Goal: Check status: Check status

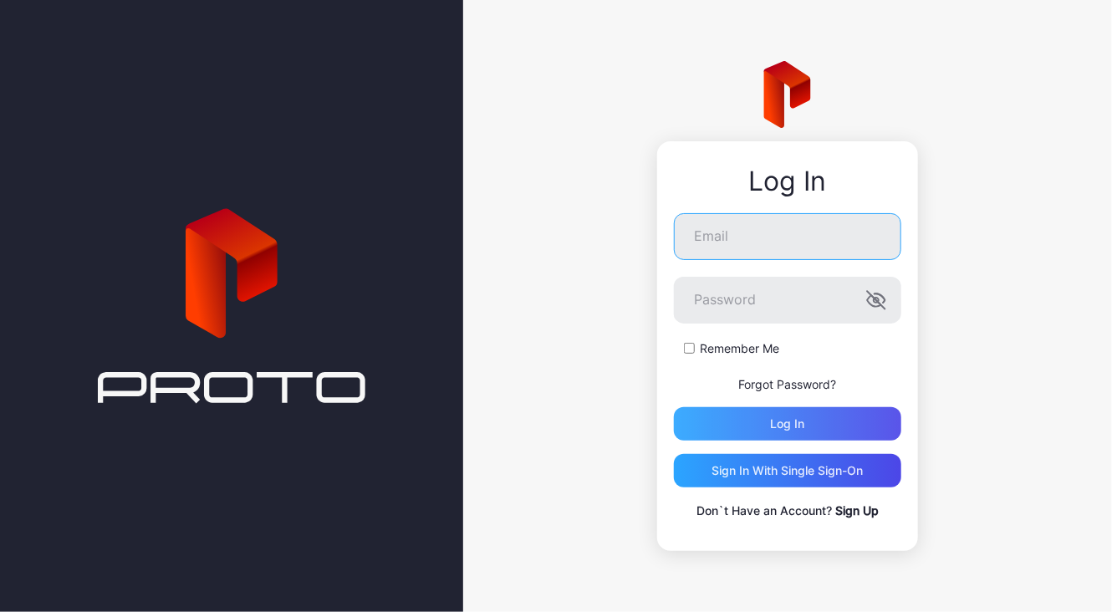
type input "**********"
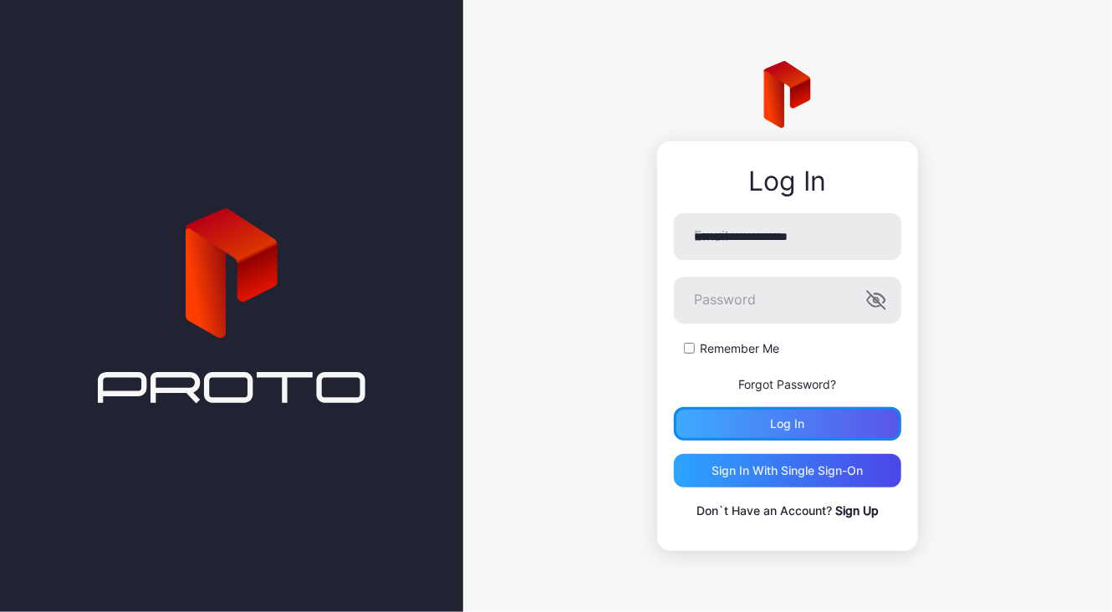
click at [833, 420] on div "Log in" at bounding box center [787, 423] width 227 height 33
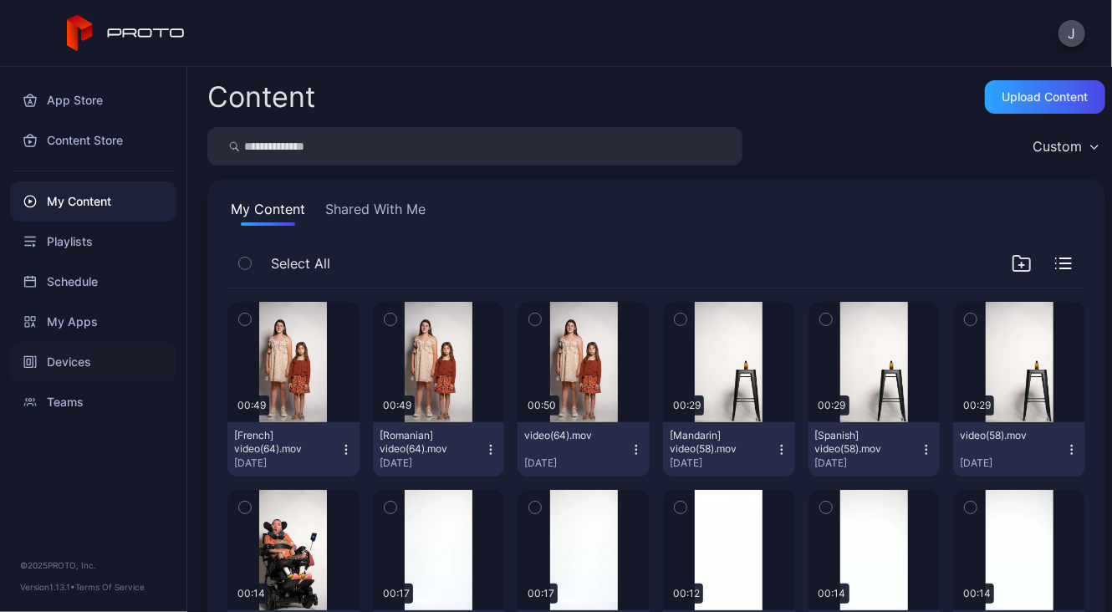
click at [64, 369] on div "Devices" at bounding box center [93, 362] width 166 height 40
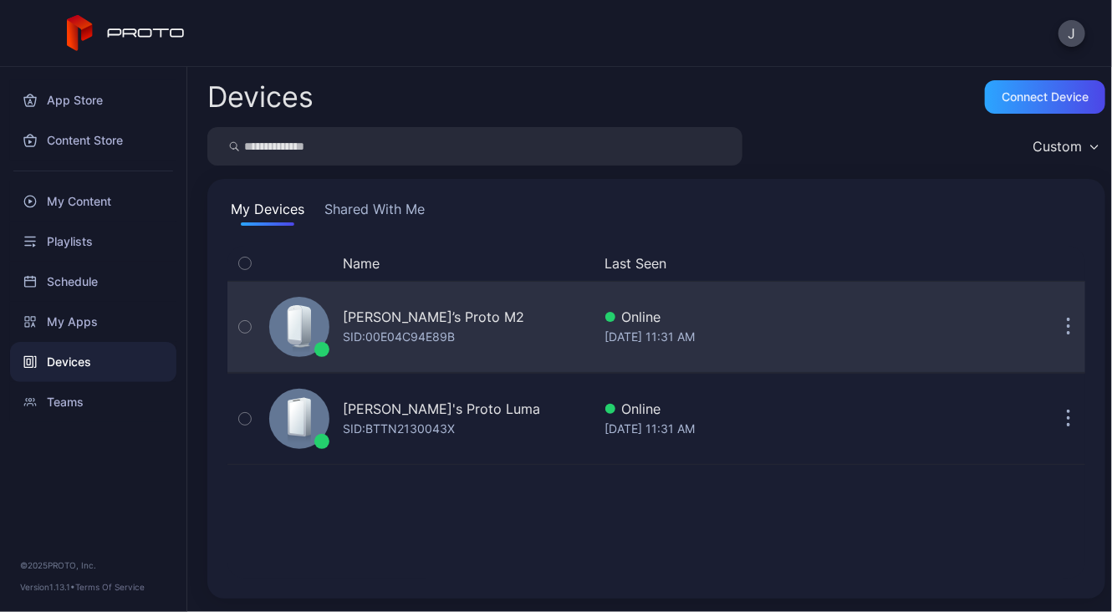
click at [1068, 335] on icon "button" at bounding box center [1069, 336] width 3 height 3
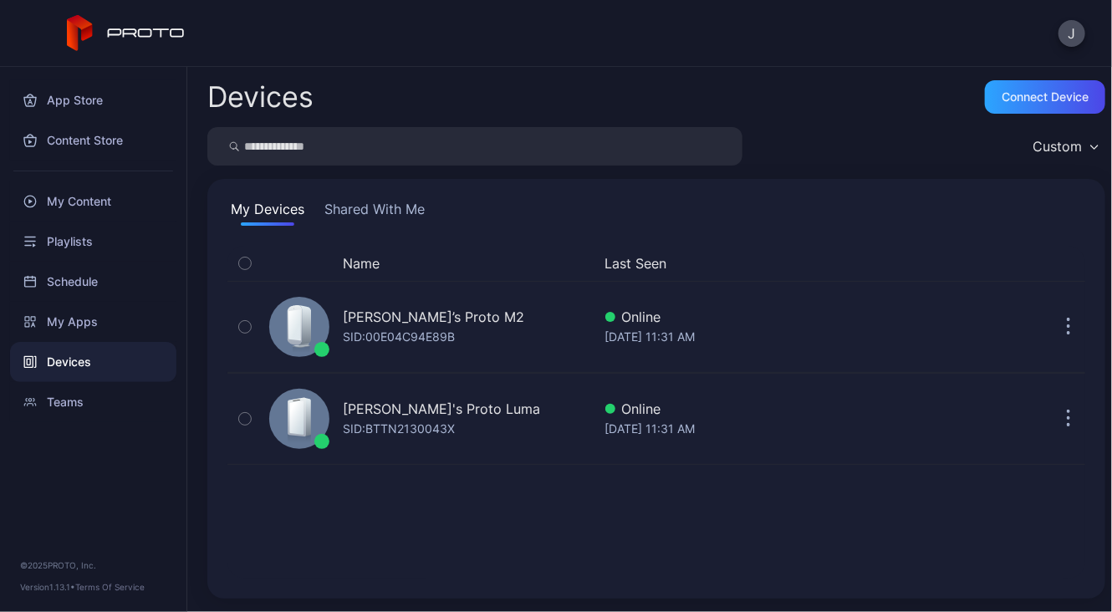
click at [737, 586] on div "Name Last Seen Geminai’s Proto M2 SID: 00E04C94E89B Online [DATE] 11:31 AM Gemi…" at bounding box center [656, 412] width 885 height 360
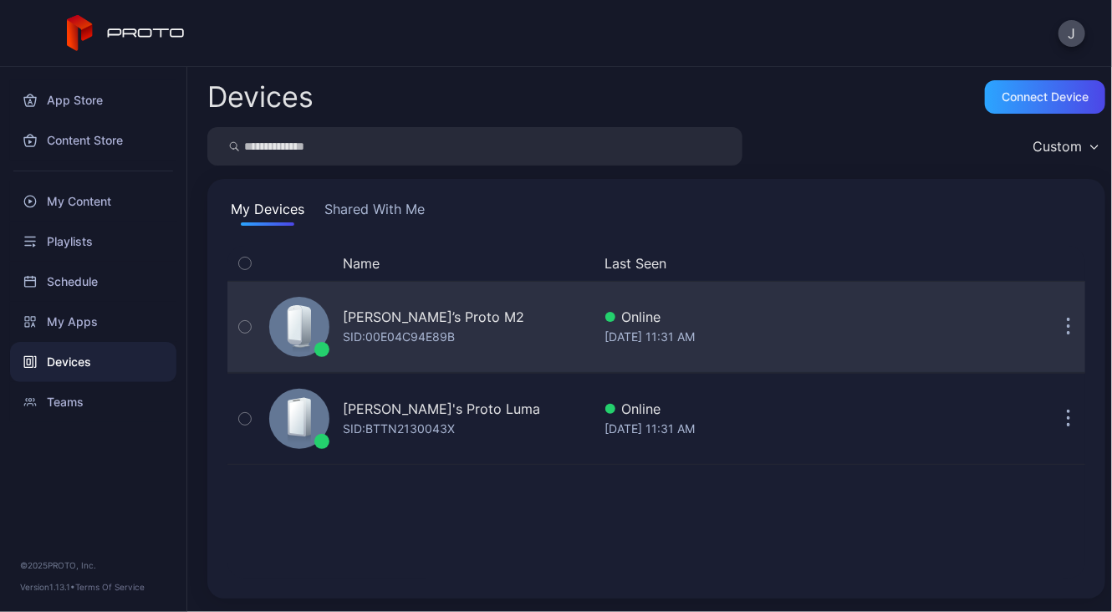
click at [1052, 328] on button "button" at bounding box center [1068, 326] width 33 height 33
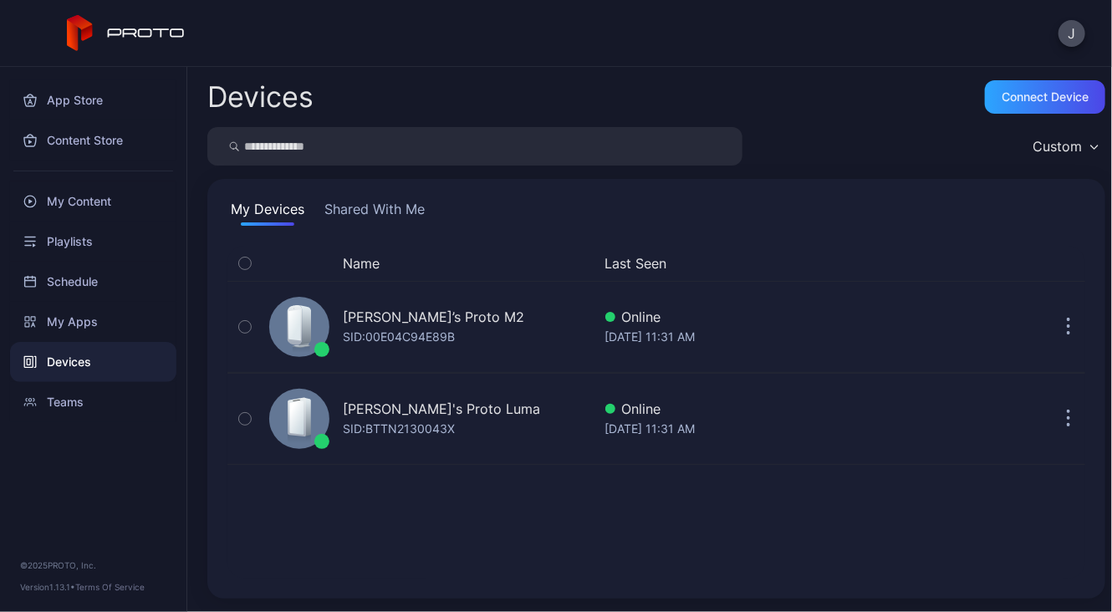
click at [646, 538] on div "Devices Connect device Custom My Devices Shared With Me Name Last Seen Geminai’…" at bounding box center [649, 339] width 925 height 545
